Goal: Task Accomplishment & Management: Manage account settings

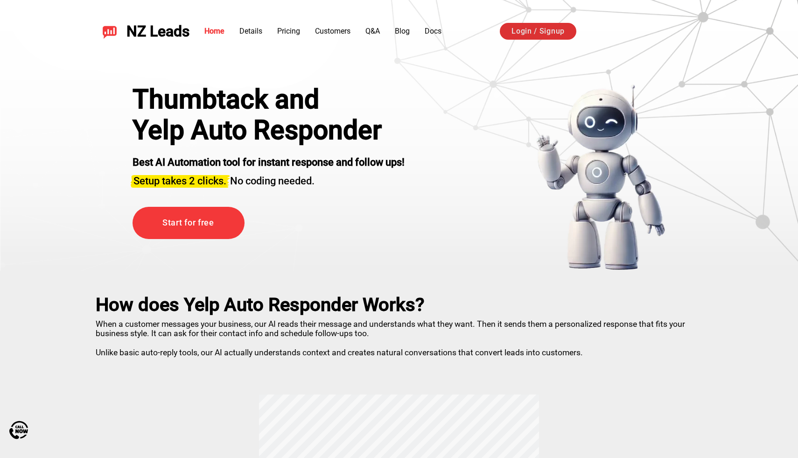
click at [530, 34] on link "Login / Signup" at bounding box center [538, 31] width 77 height 17
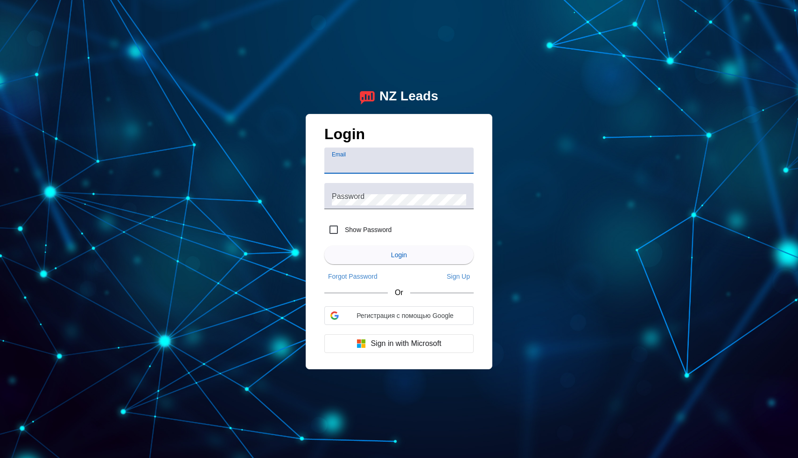
click at [414, 161] on input "Email" at bounding box center [399, 164] width 134 height 11
type input "[EMAIL_ADDRESS]"
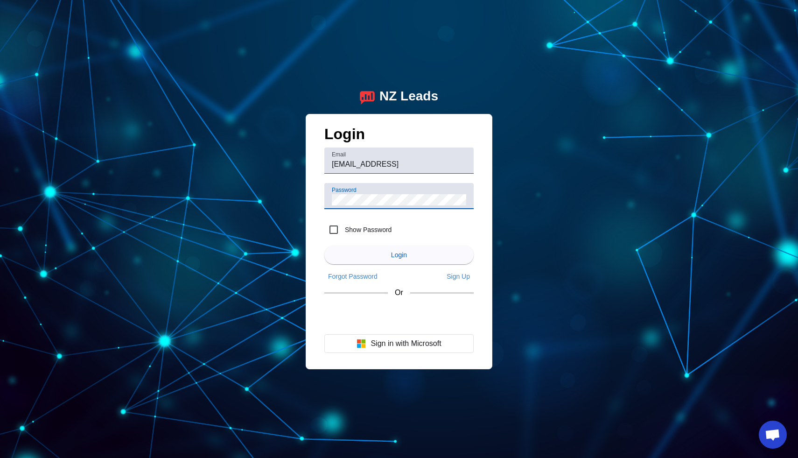
click at [420, 207] on div "Password" at bounding box center [399, 196] width 134 height 26
click at [435, 162] on input "[EMAIL_ADDRESS]" at bounding box center [399, 164] width 134 height 11
